Goal: Information Seeking & Learning: Learn about a topic

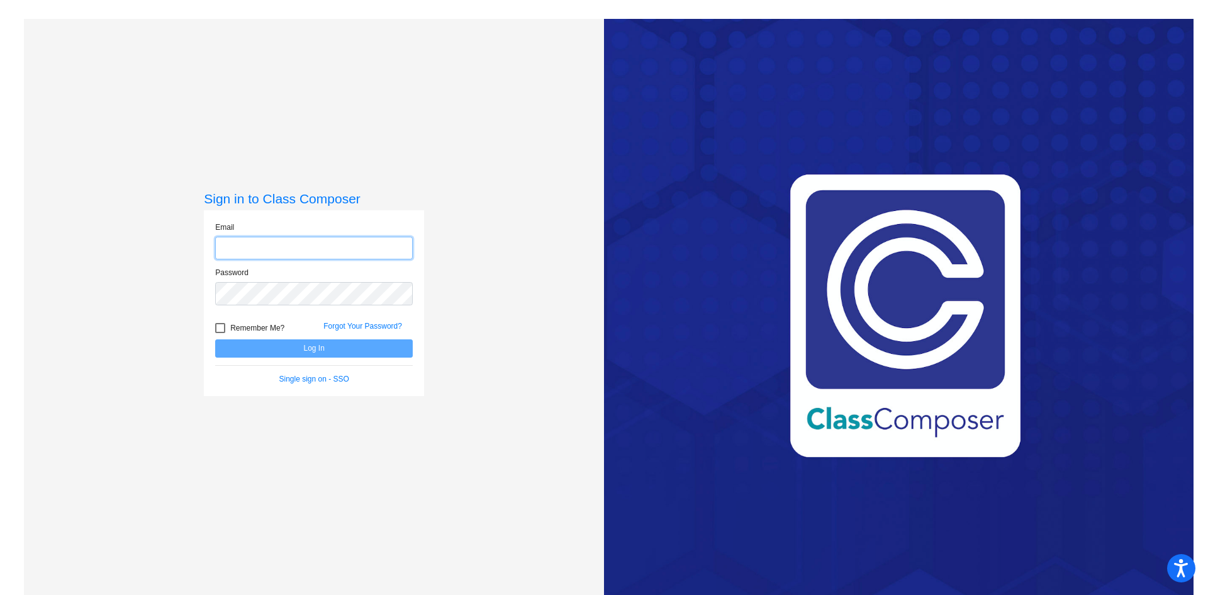
type input "[EMAIL_ADDRESS][DOMAIN_NAME]"
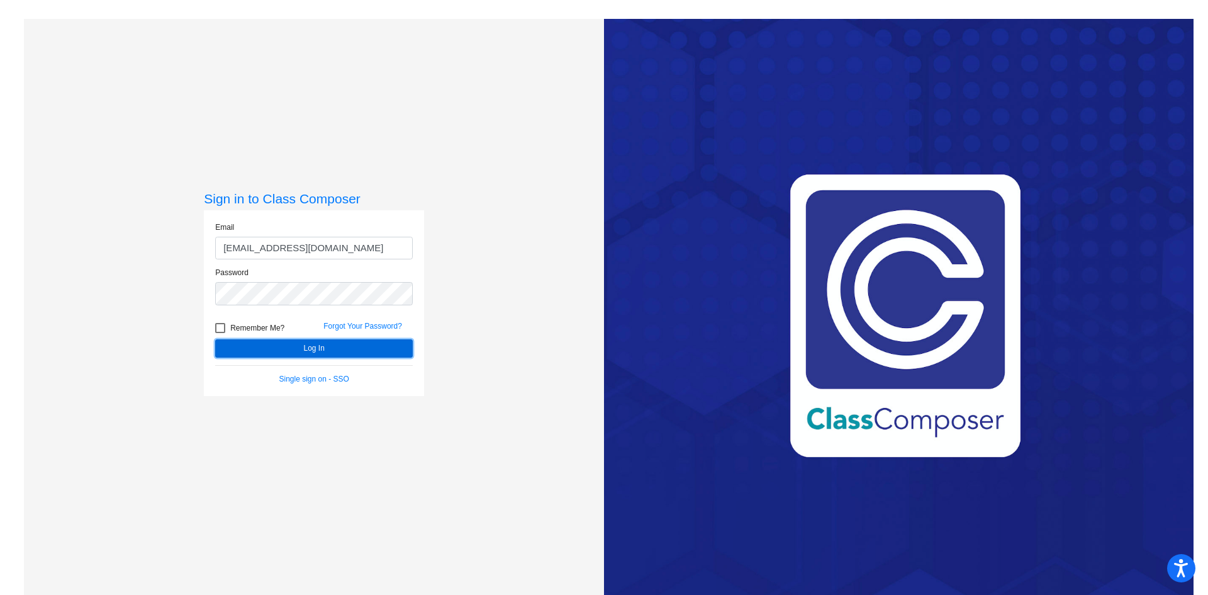
click at [286, 344] on button "Log In" at bounding box center [314, 348] width 198 height 18
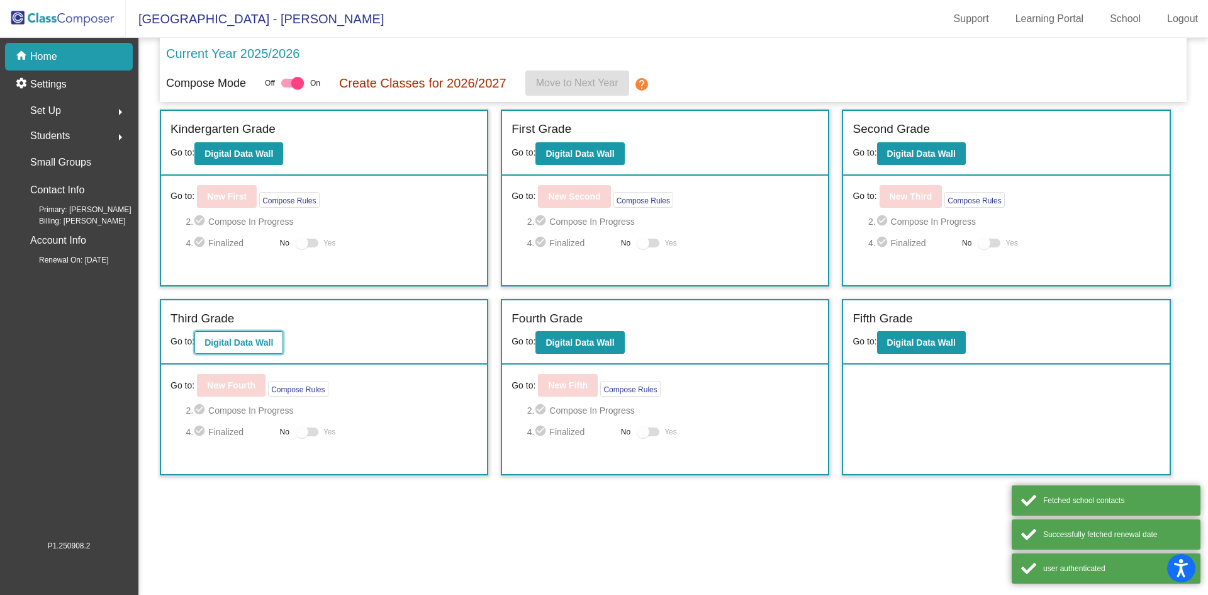
click at [243, 342] on b "Digital Data Wall" at bounding box center [239, 342] width 69 height 10
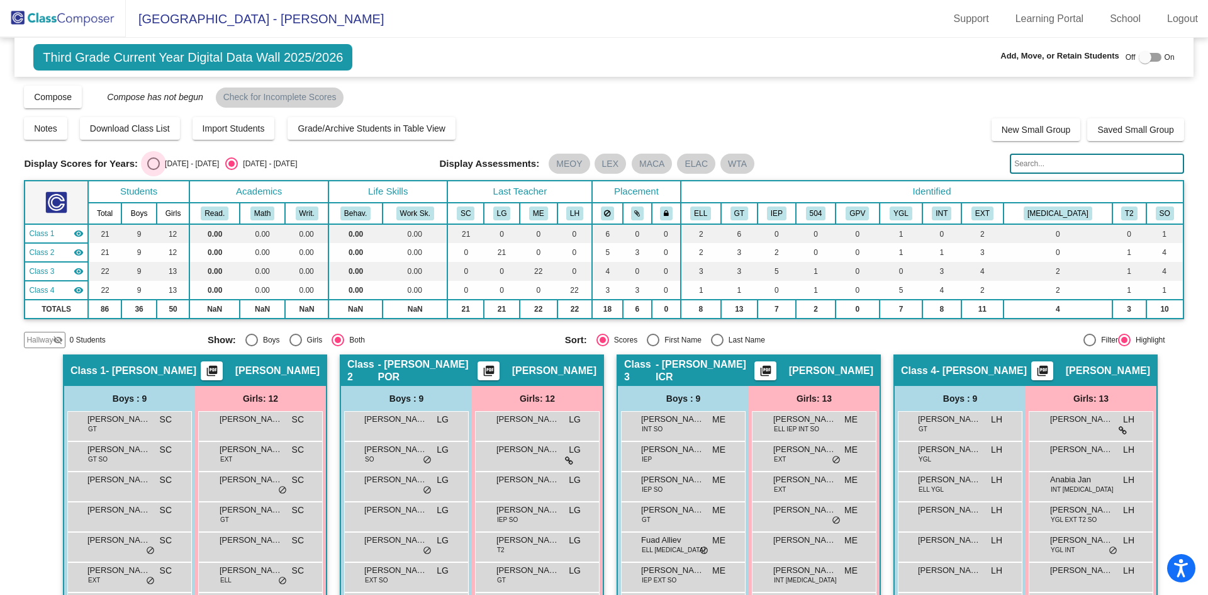
click at [170, 164] on div "[DATE] - [DATE]" at bounding box center [189, 163] width 59 height 11
click at [154, 170] on input "[DATE] - [DATE]" at bounding box center [153, 170] width 1 height 1
radio input "true"
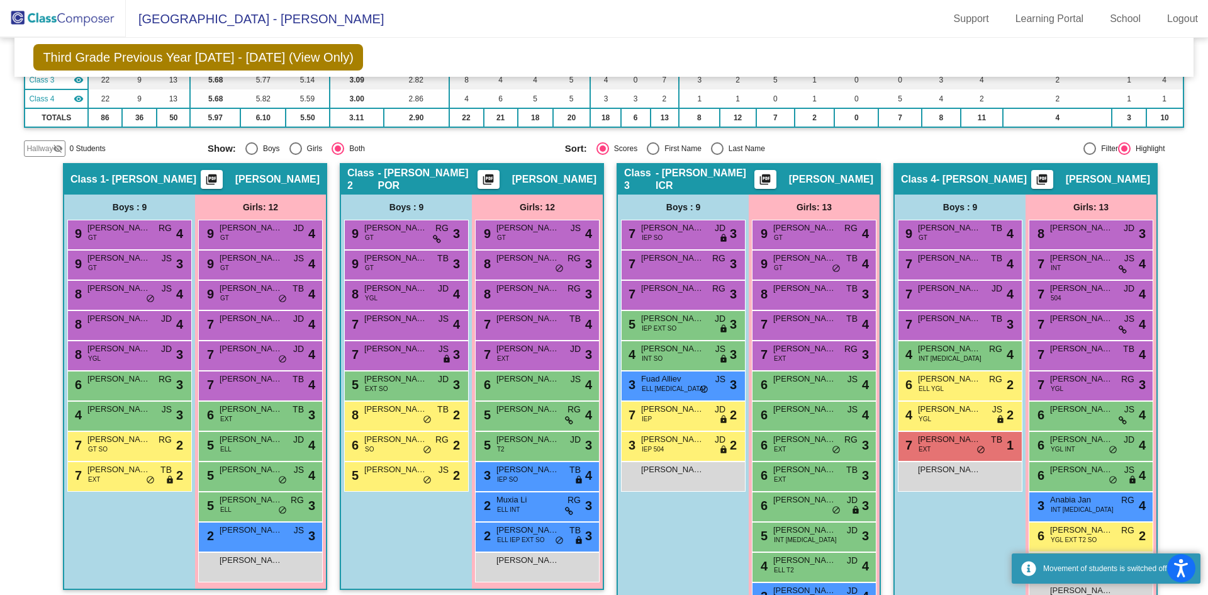
scroll to position [204, 0]
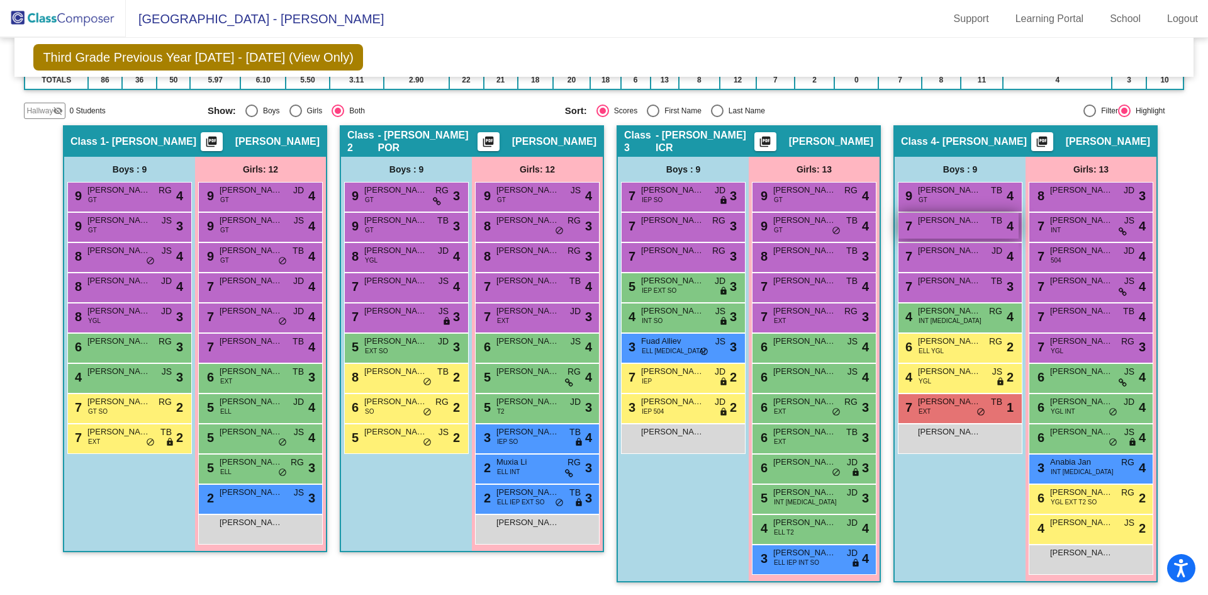
click at [911, 228] on div "7 [PERSON_NAME] TB lock do_not_disturb_alt 4" at bounding box center [959, 226] width 120 height 26
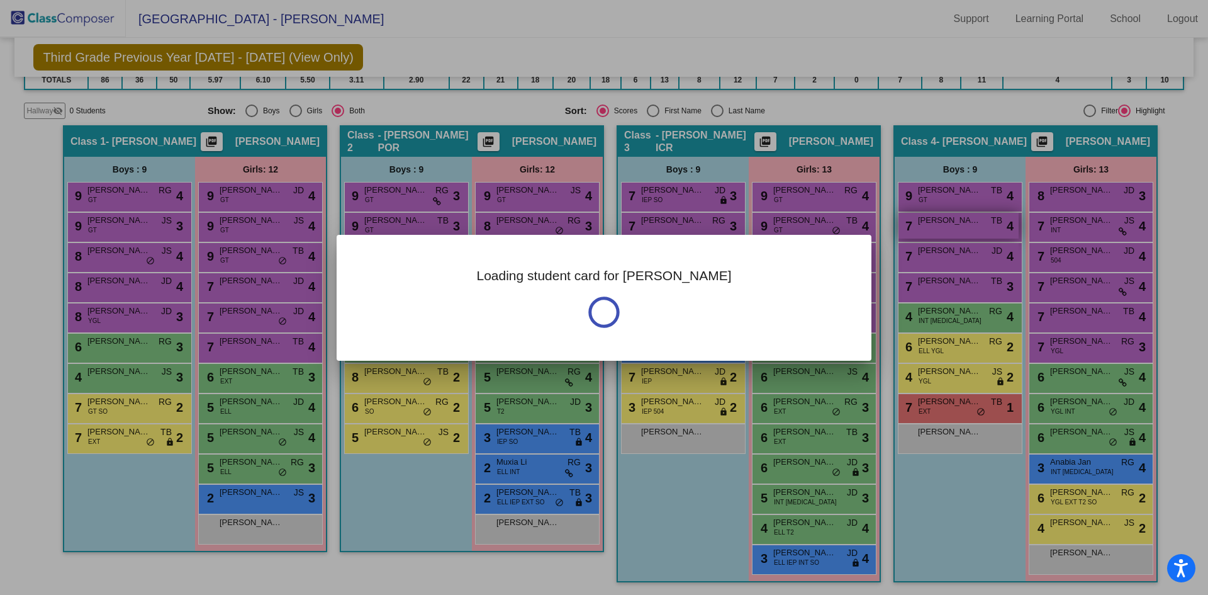
click at [911, 228] on div at bounding box center [604, 297] width 1208 height 595
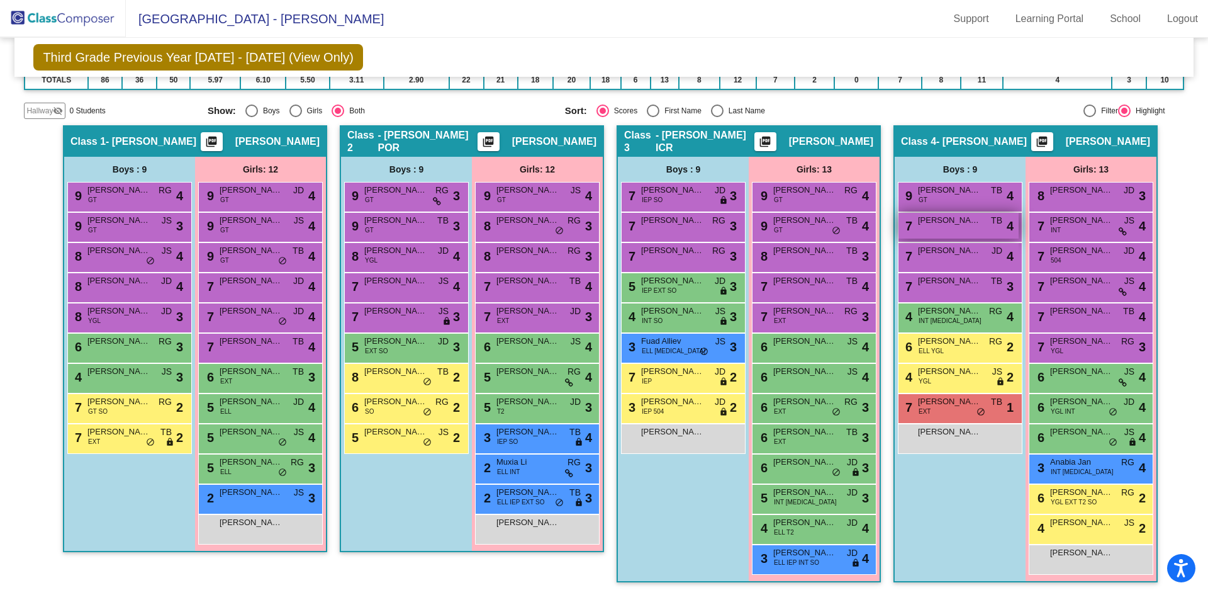
click at [911, 228] on div "7 [PERSON_NAME] TB lock do_not_disturb_alt 4" at bounding box center [959, 226] width 120 height 26
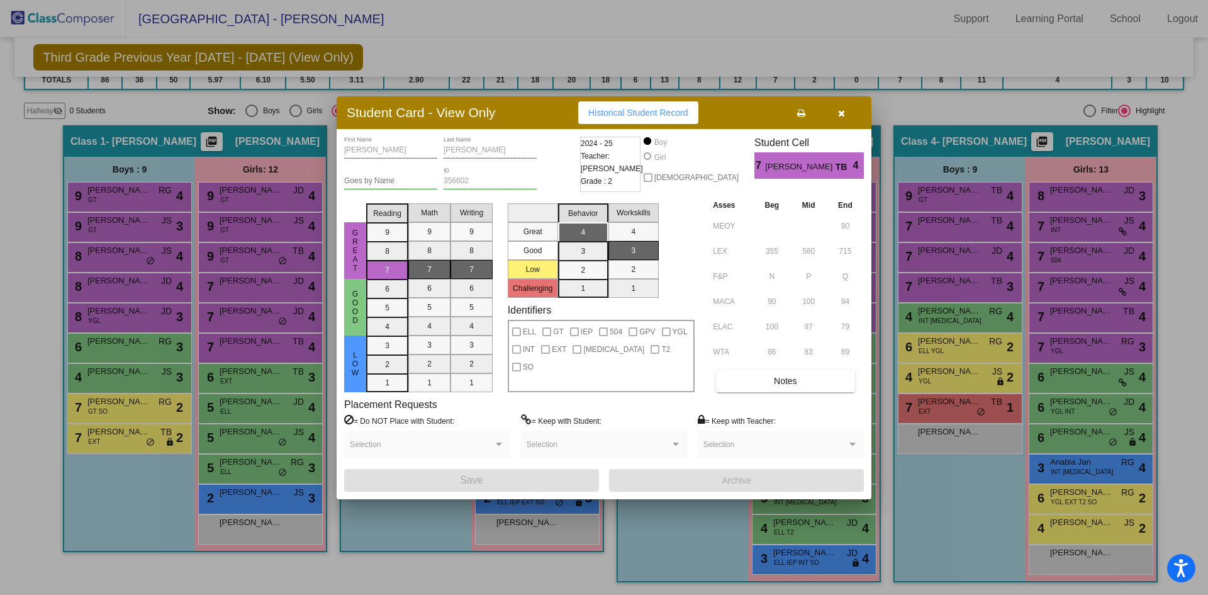
click at [845, 113] on button "button" at bounding box center [841, 112] width 40 height 23
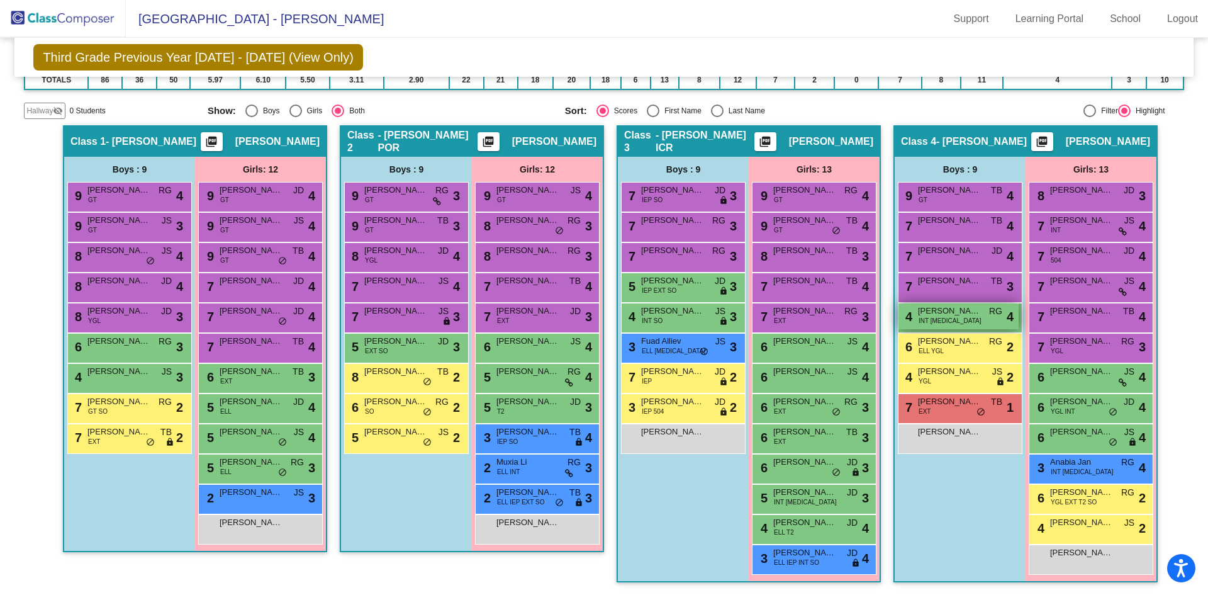
click at [927, 319] on span "INT [MEDICAL_DATA]" at bounding box center [950, 320] width 62 height 9
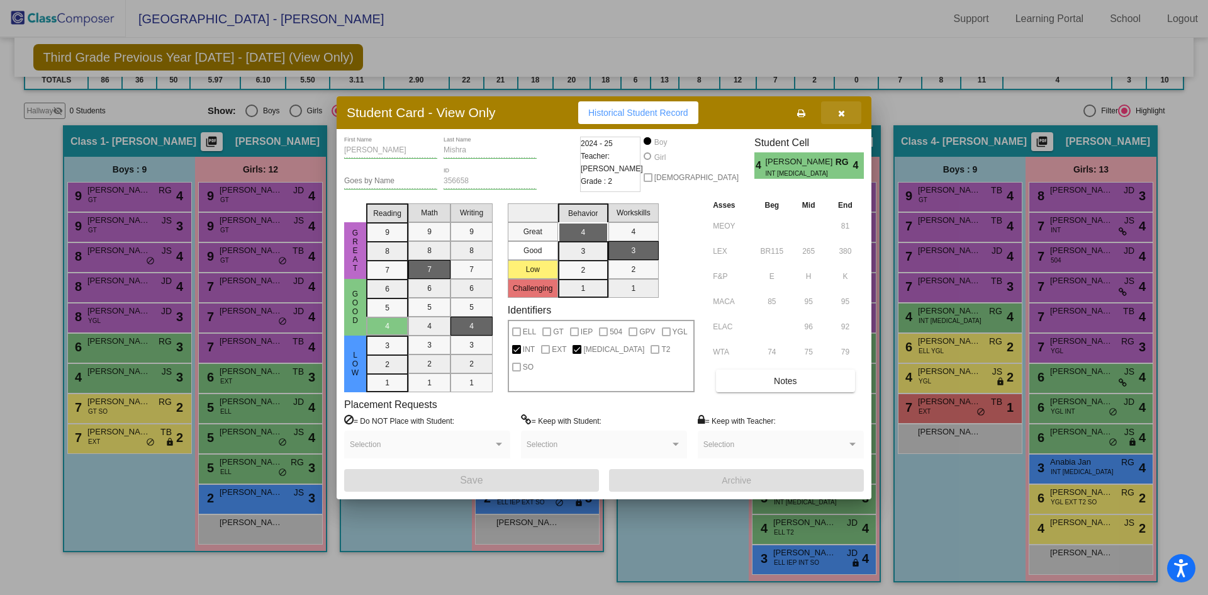
click at [840, 110] on icon "button" at bounding box center [841, 113] width 7 height 9
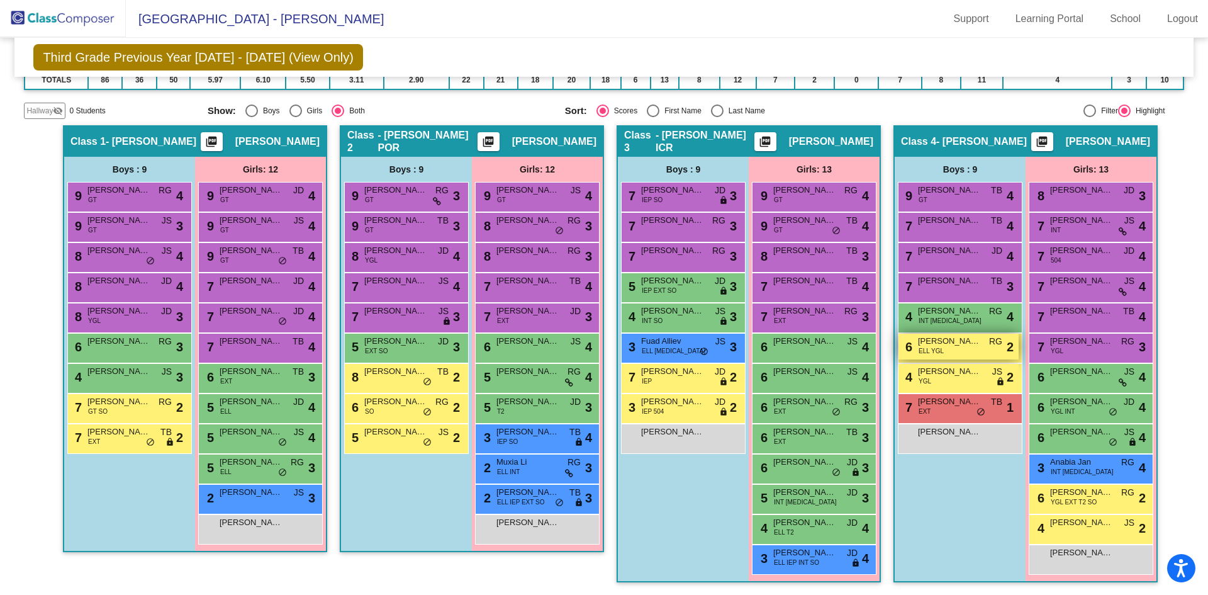
click at [949, 346] on span "[PERSON_NAME]" at bounding box center [949, 341] width 63 height 13
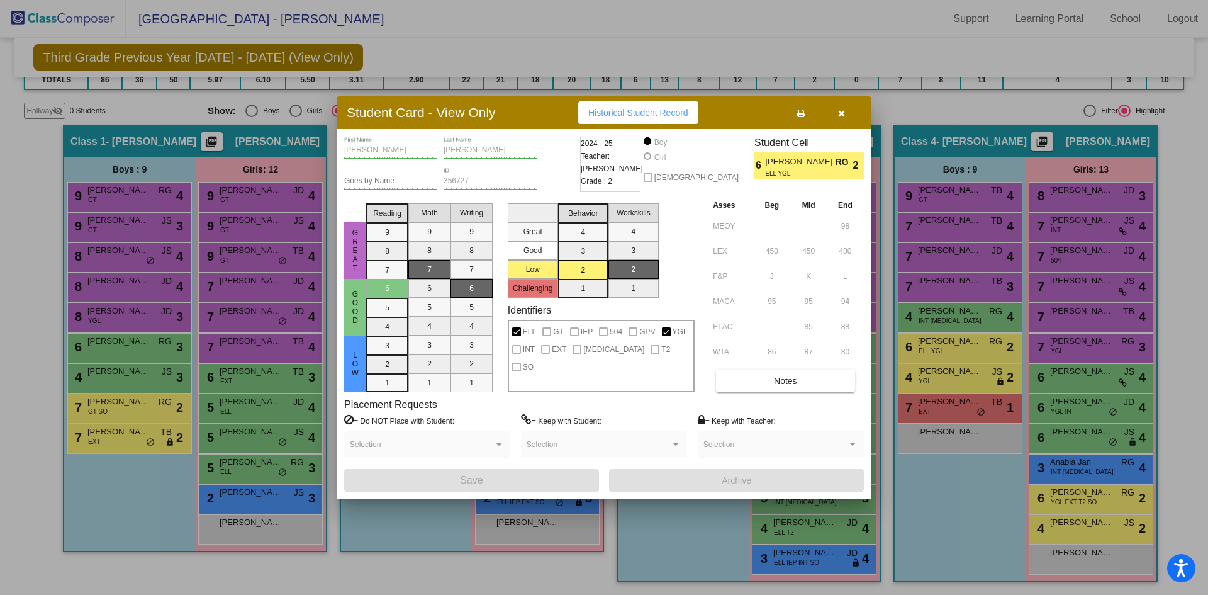
click at [851, 118] on button "button" at bounding box center [841, 112] width 40 height 23
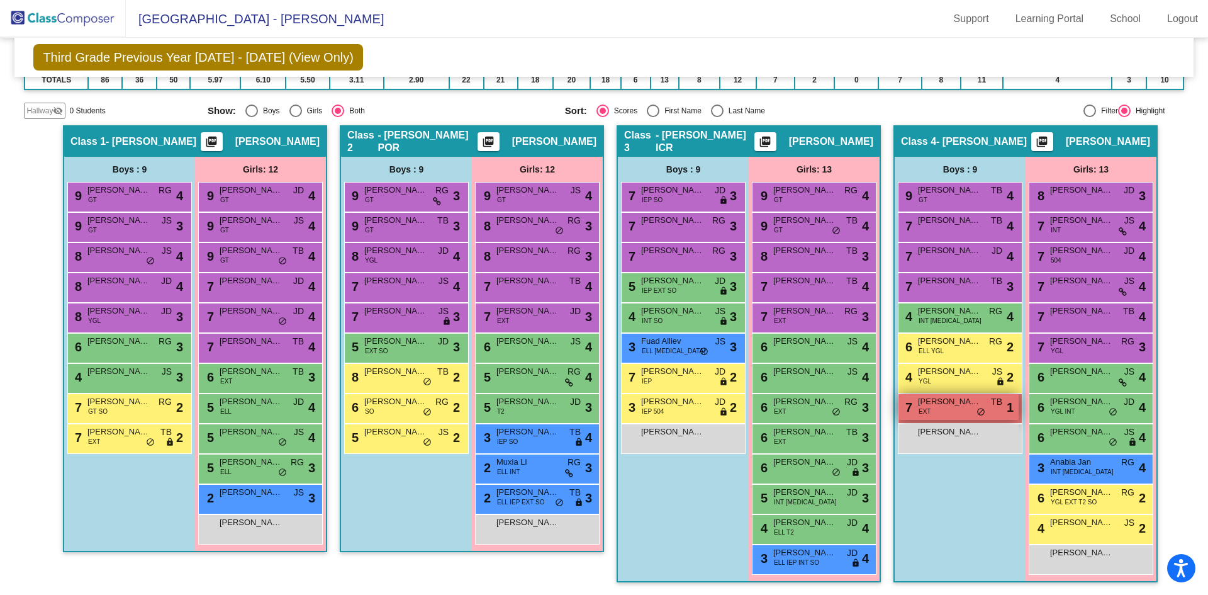
click at [945, 412] on div "7 Orion [PERSON_NAME] EXT TB lock do_not_disturb_alt 1" at bounding box center [959, 407] width 120 height 26
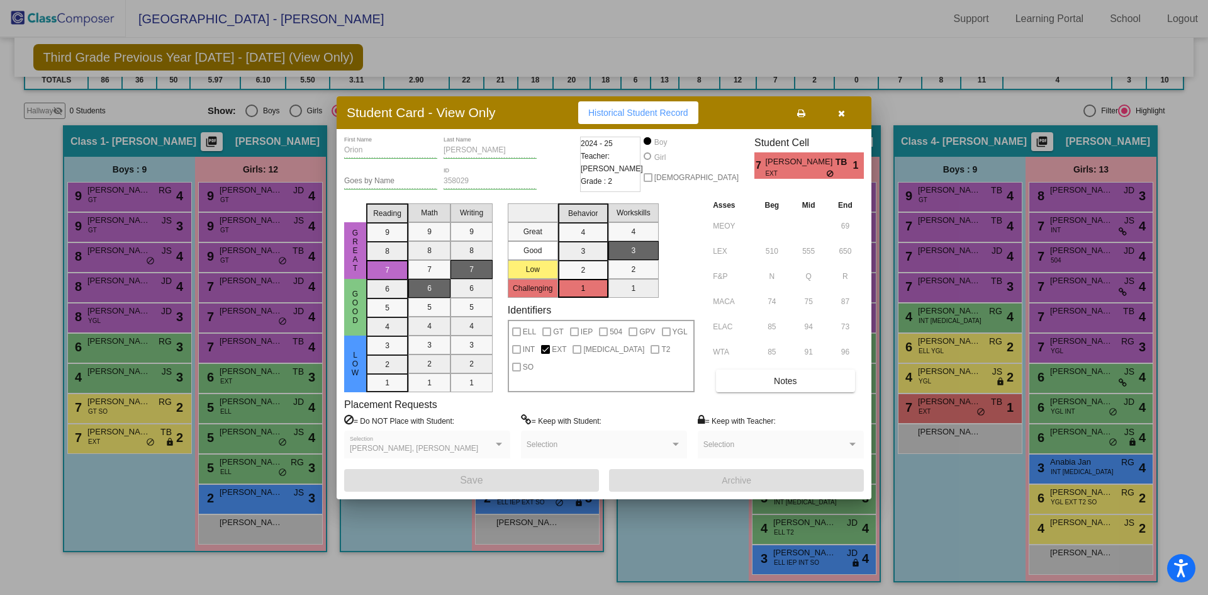
click at [841, 109] on icon "button" at bounding box center [841, 113] width 7 height 9
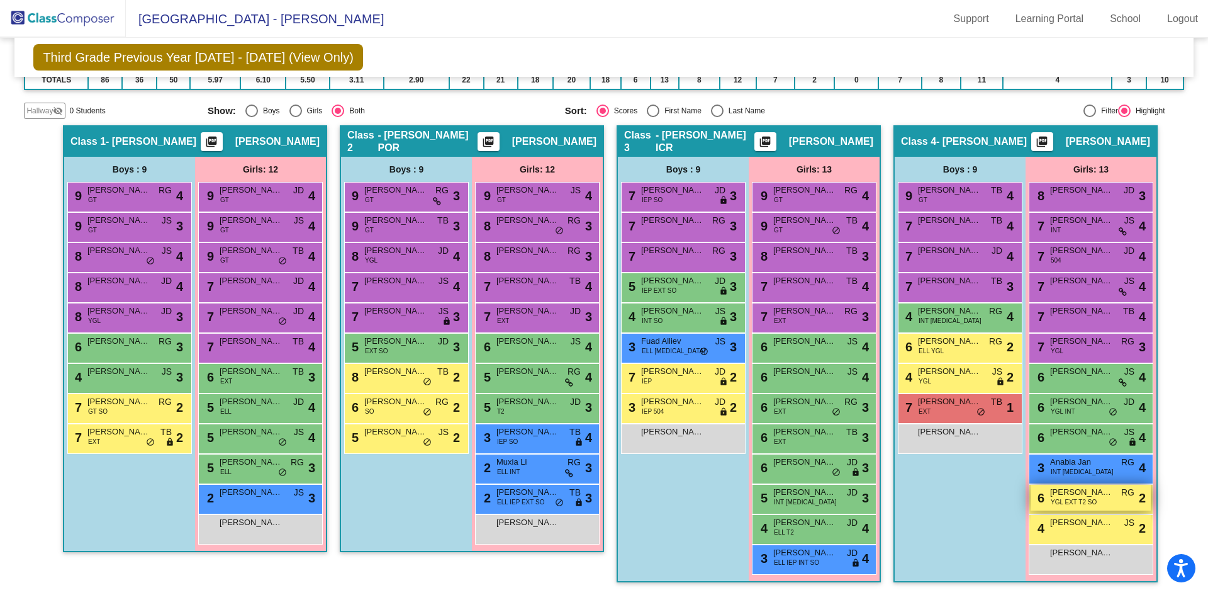
click at [1084, 498] on span "YGL EXT T2 SO" at bounding box center [1074, 501] width 46 height 9
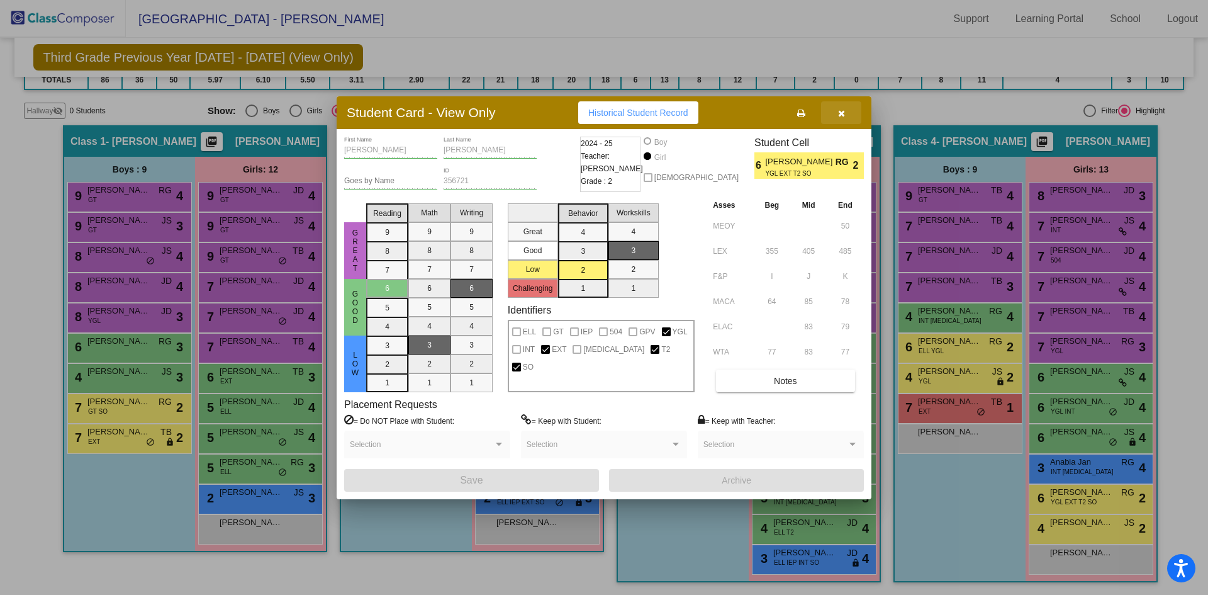
click at [843, 116] on icon "button" at bounding box center [841, 113] width 7 height 9
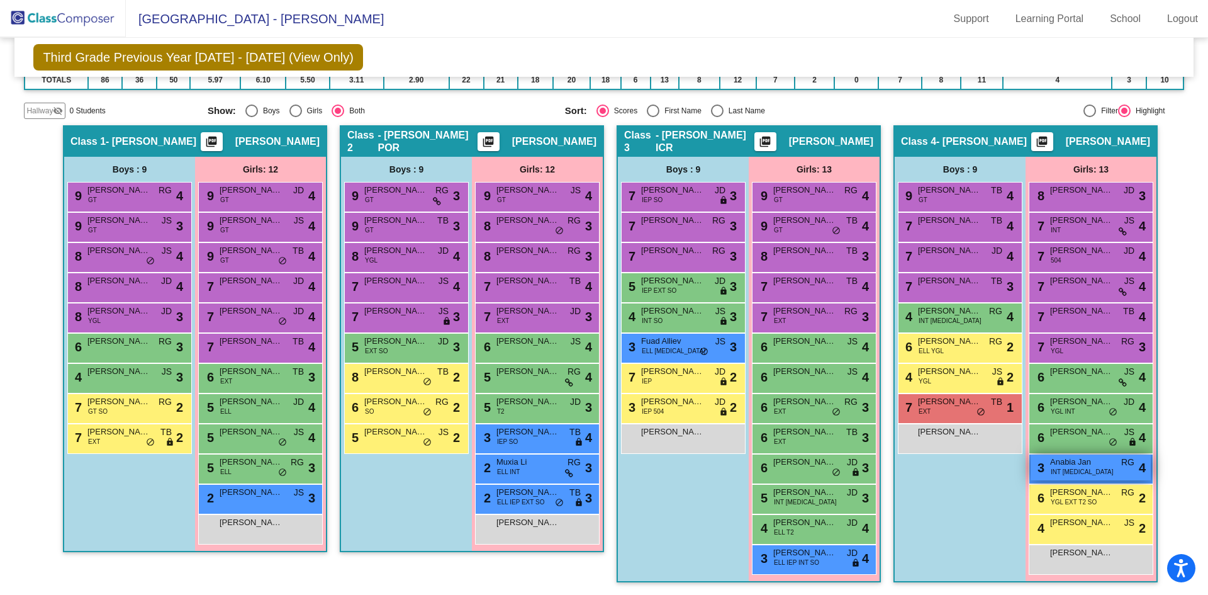
click at [1082, 471] on div "3 Anabia Jan INT [MEDICAL_DATA] RG lock do_not_disturb_alt 4" at bounding box center [1091, 467] width 120 height 26
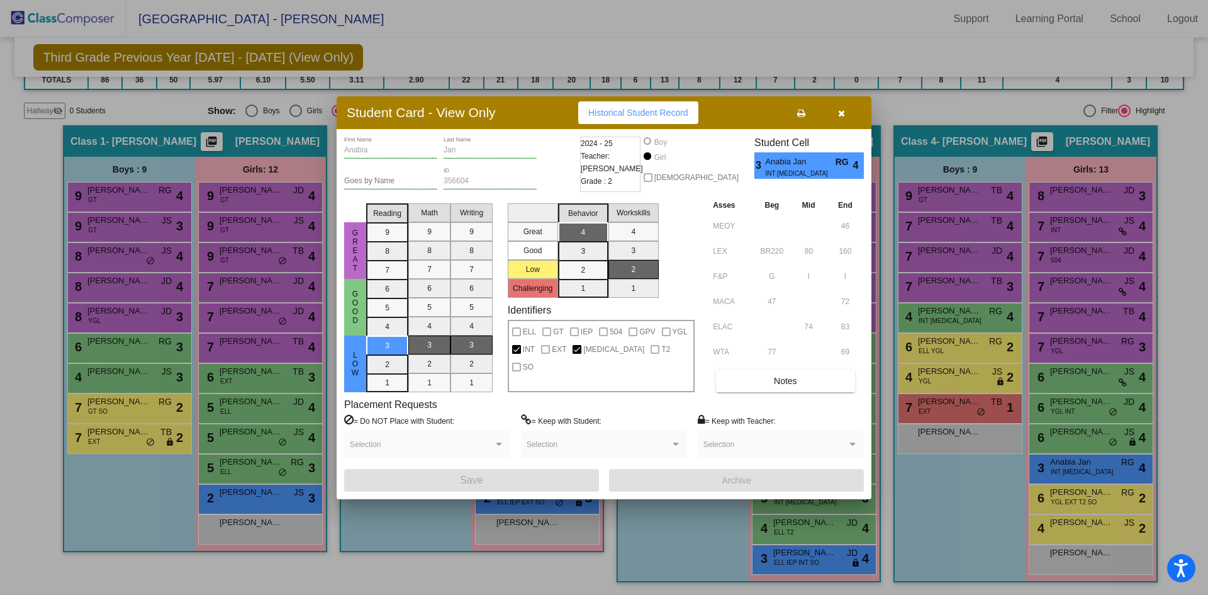
click at [840, 113] on icon "button" at bounding box center [841, 113] width 7 height 9
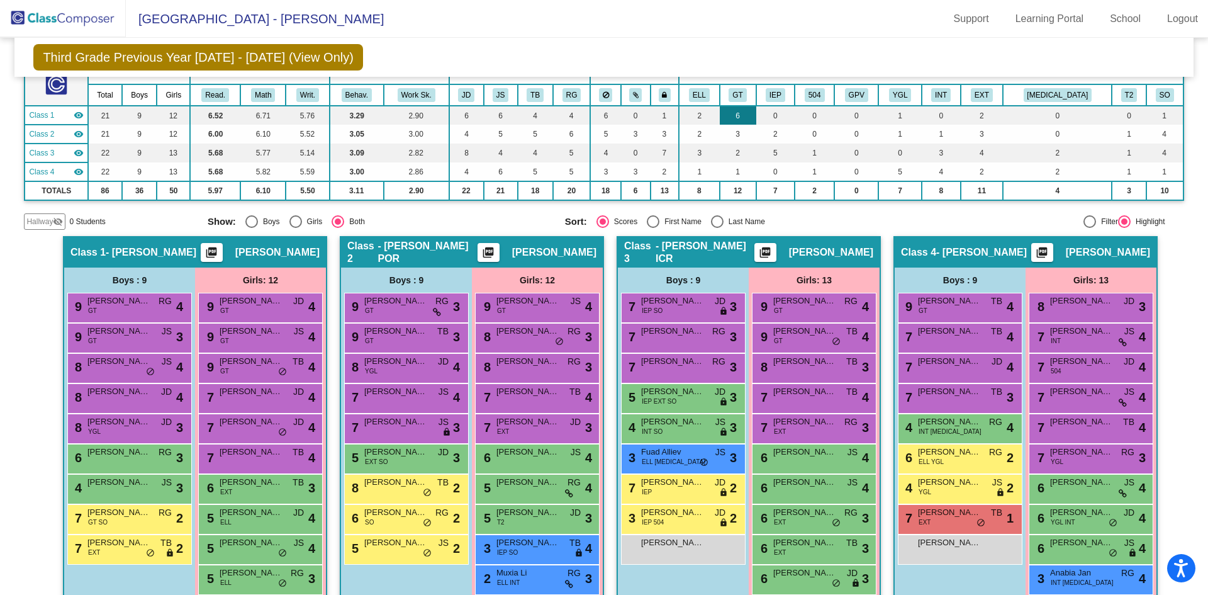
scroll to position [0, 0]
